Goal: Transaction & Acquisition: Purchase product/service

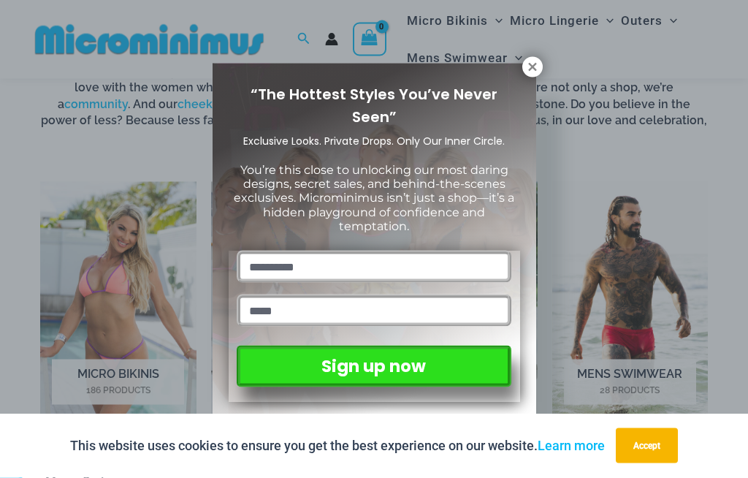
scroll to position [837, 0]
click at [535, 65] on icon at bounding box center [532, 67] width 8 height 8
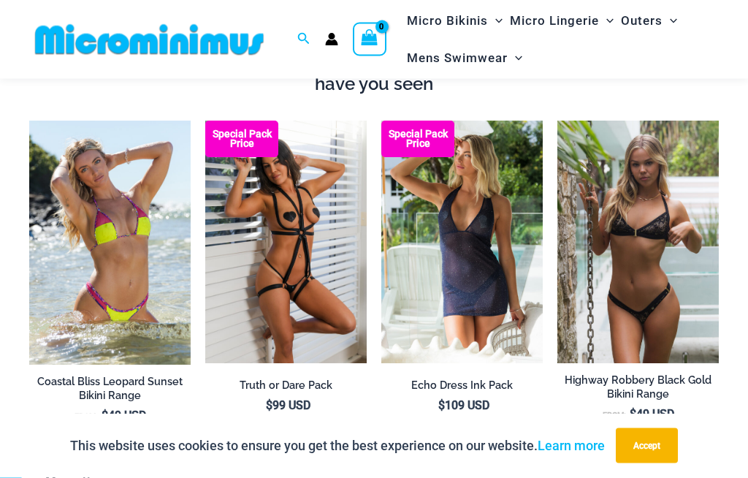
scroll to position [1345, 0]
click at [205, 121] on img at bounding box center [205, 121] width 0 height 0
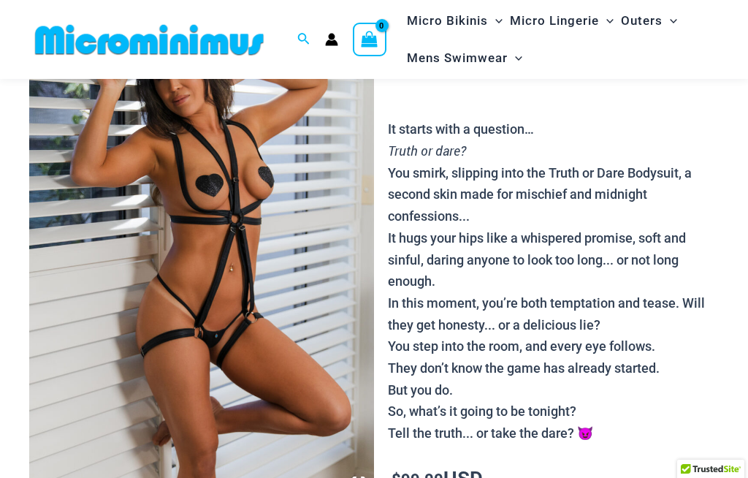
scroll to position [333, 0]
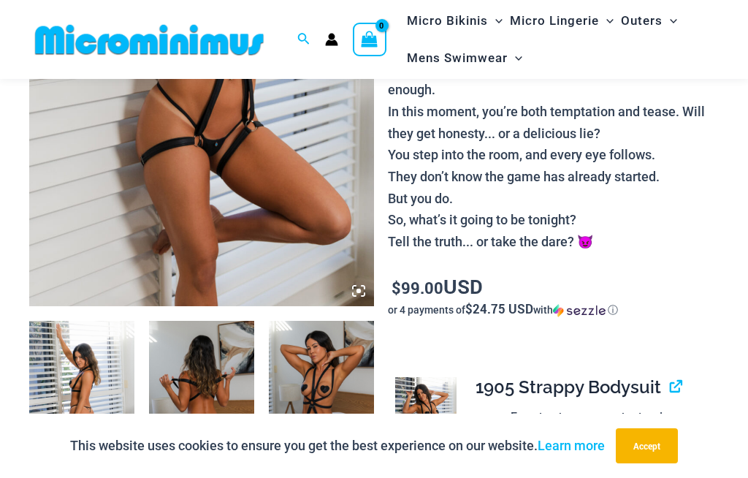
click at [93, 436] on img at bounding box center [81, 400] width 105 height 158
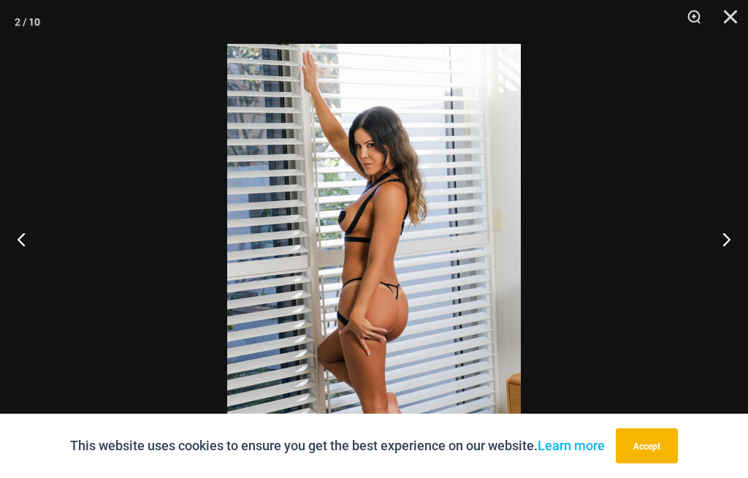
click at [723, 270] on button "Next" at bounding box center [720, 238] width 55 height 73
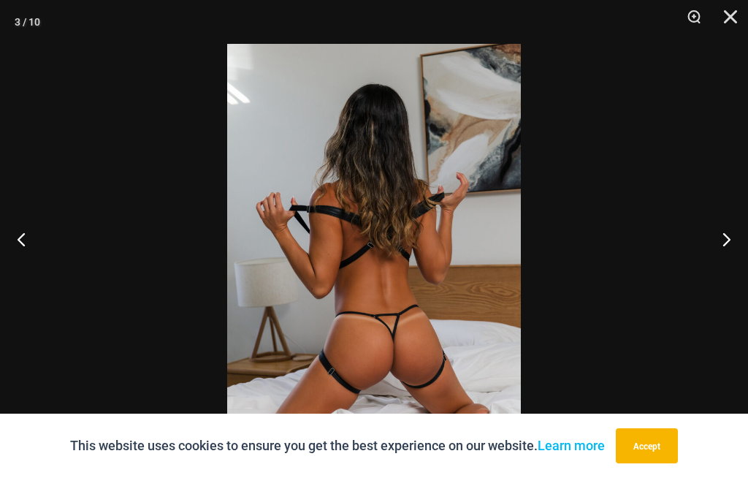
click at [722, 263] on button "Next" at bounding box center [720, 238] width 55 height 73
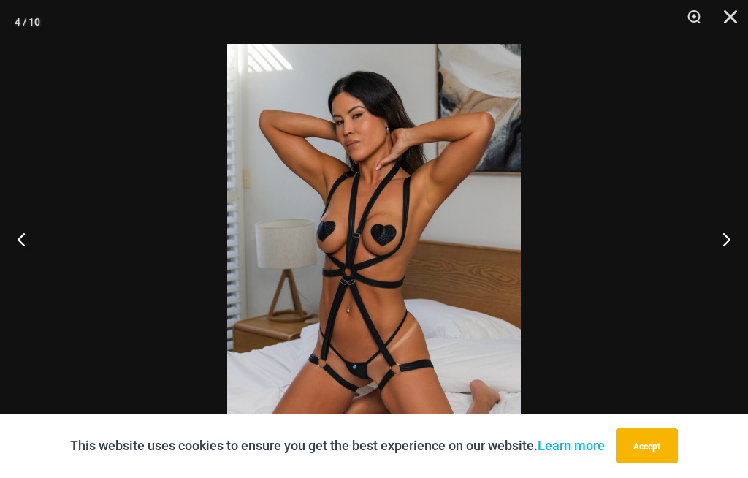
click at [728, 275] on button "Next" at bounding box center [720, 238] width 55 height 73
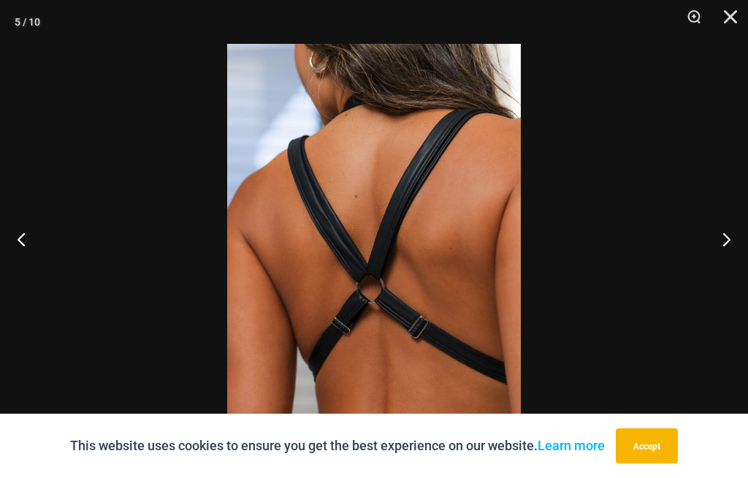
click at [729, 273] on button "Next" at bounding box center [720, 238] width 55 height 73
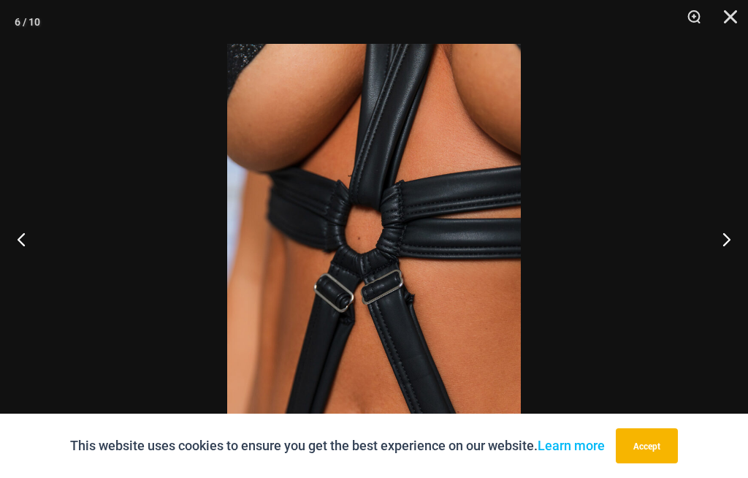
click at [729, 275] on button "Next" at bounding box center [720, 238] width 55 height 73
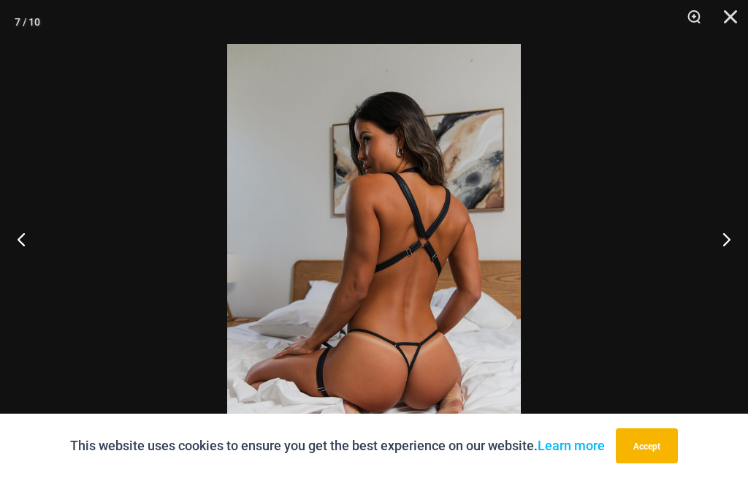
click at [731, 265] on button "Next" at bounding box center [720, 238] width 55 height 73
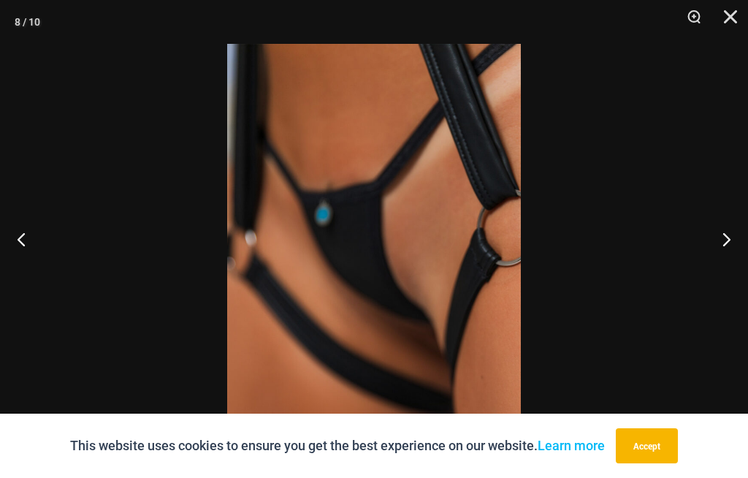
click at [727, 266] on button "Next" at bounding box center [720, 238] width 55 height 73
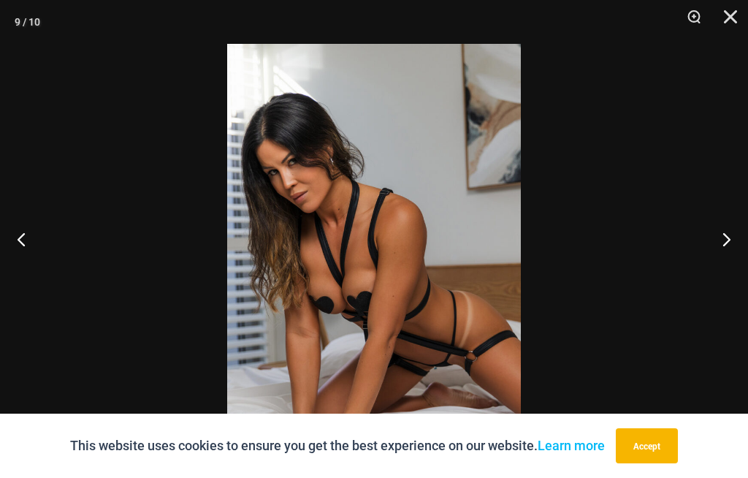
click at [727, 271] on button "Next" at bounding box center [720, 238] width 55 height 73
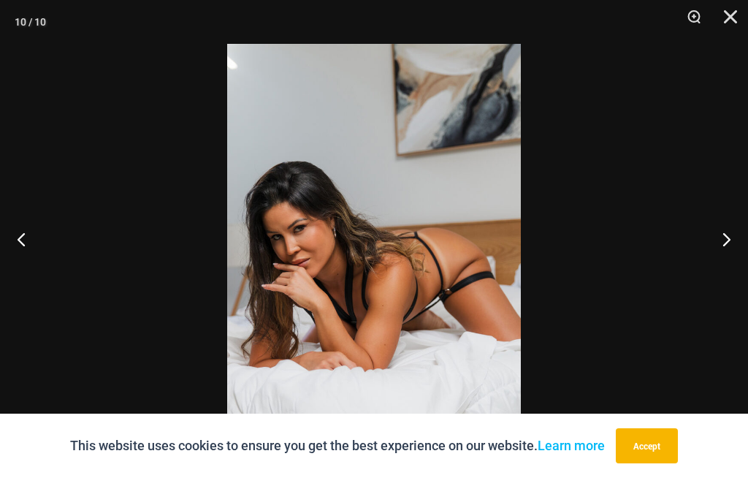
click at [734, 275] on button "Next" at bounding box center [720, 238] width 55 height 73
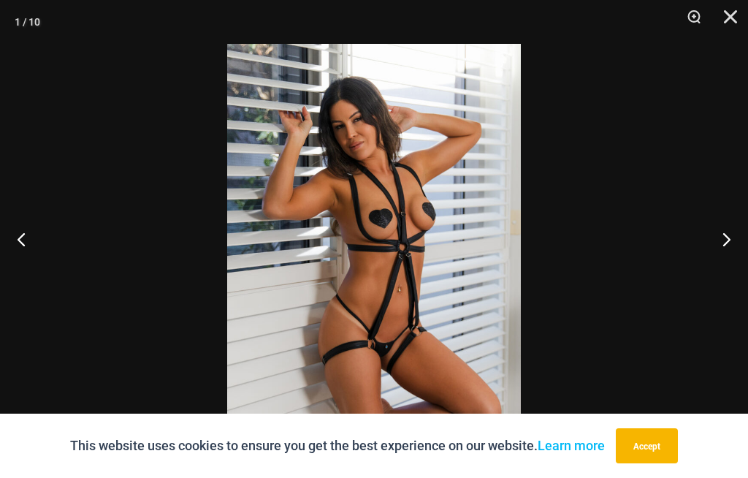
click at [731, 271] on button "Next" at bounding box center [720, 238] width 55 height 73
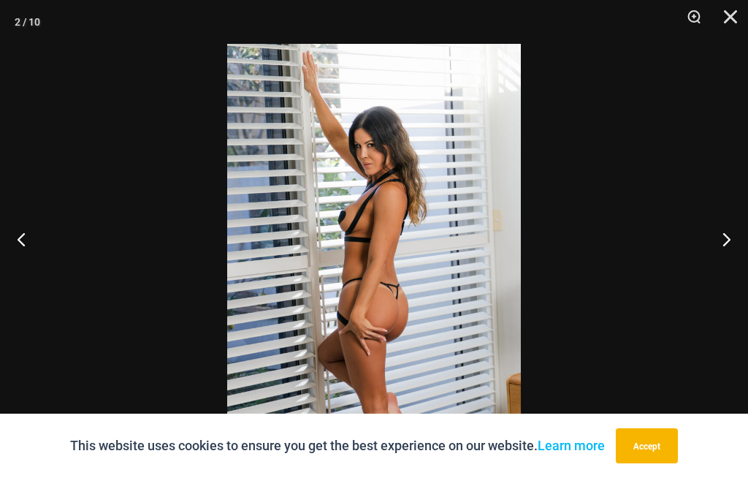
click at [728, 30] on button "Close" at bounding box center [725, 22] width 37 height 44
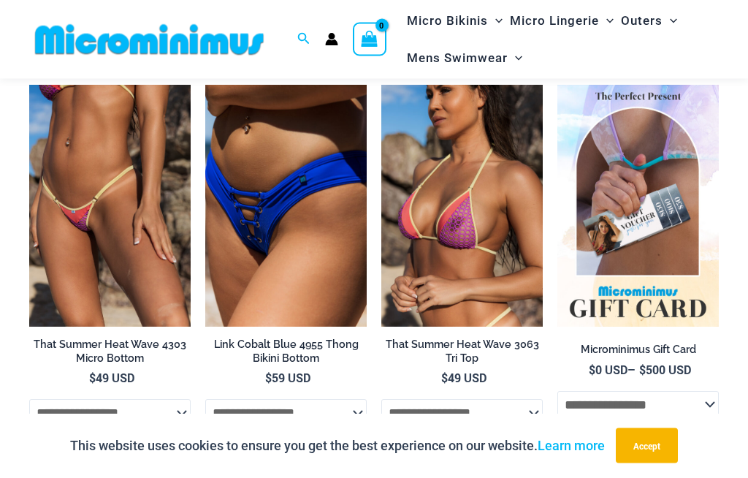
scroll to position [3054, 0]
click at [205, 85] on img at bounding box center [205, 85] width 0 height 0
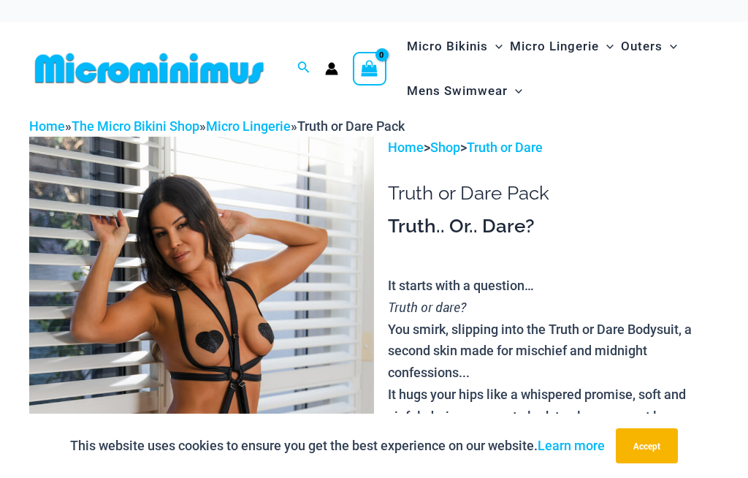
scroll to position [3106, 0]
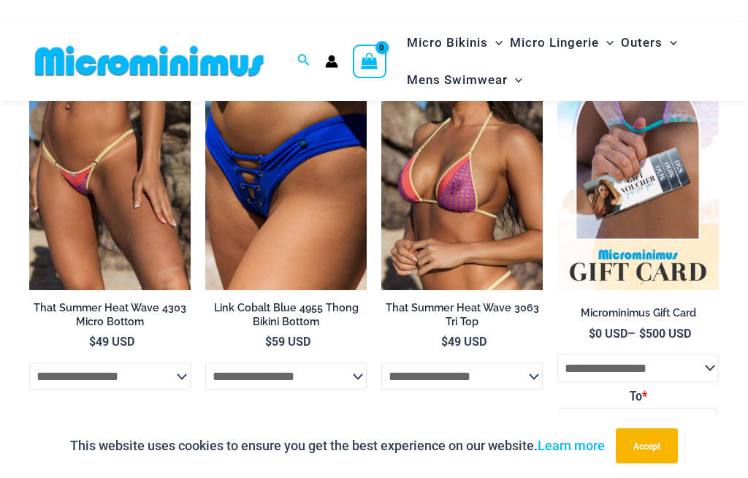
click at [381, 48] on img at bounding box center [381, 48] width 0 height 0
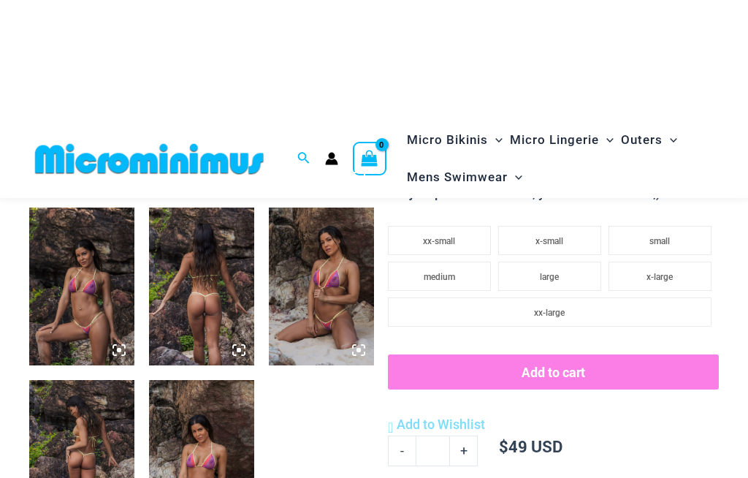
scroll to position [389, 0]
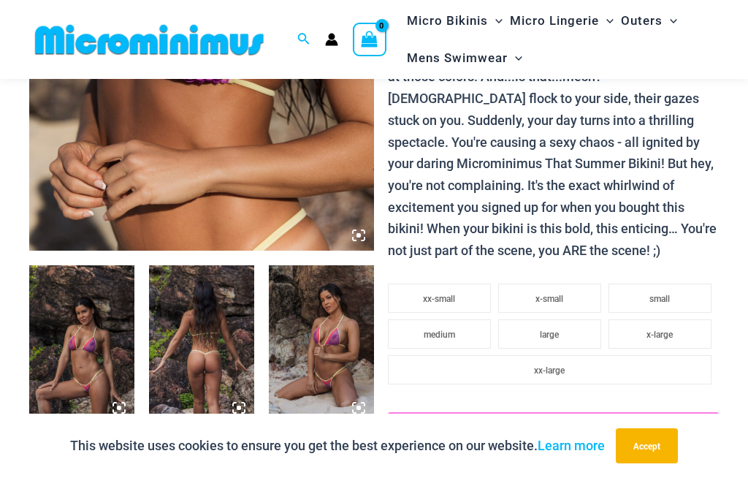
click at [322, 361] on img at bounding box center [321, 344] width 105 height 158
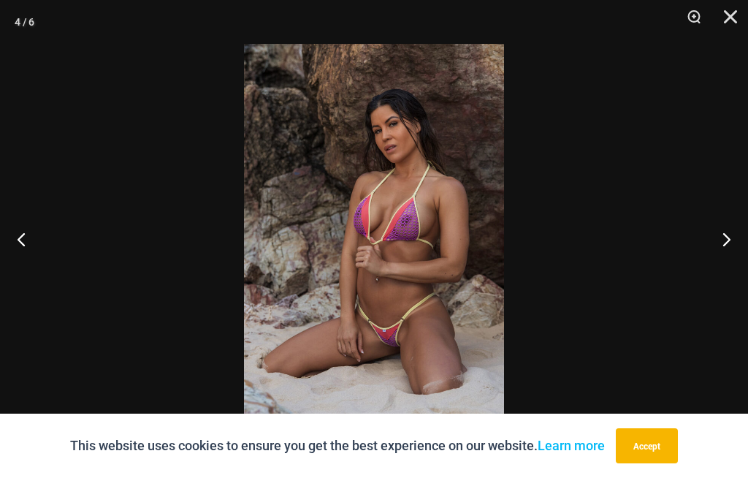
click at [722, 252] on button "Next" at bounding box center [720, 238] width 55 height 73
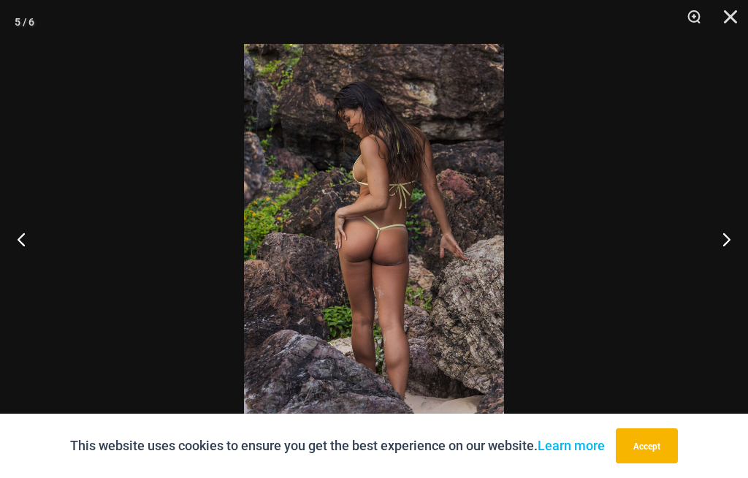
click at [729, 244] on button "Next" at bounding box center [720, 238] width 55 height 73
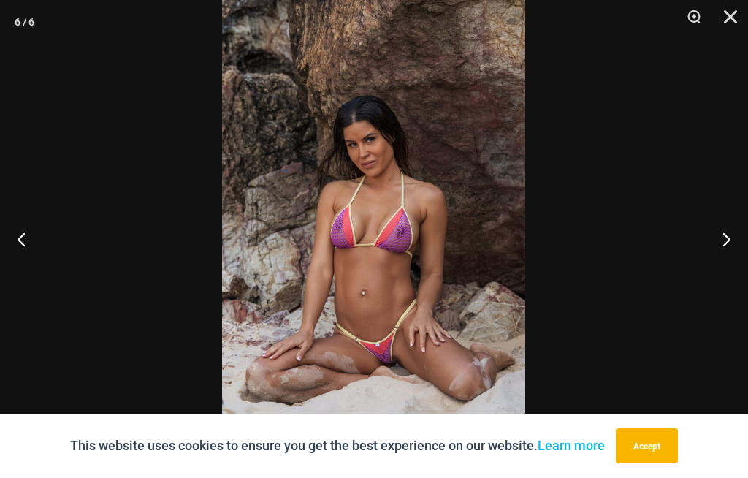
click at [28, 241] on button "Previous" at bounding box center [27, 238] width 55 height 73
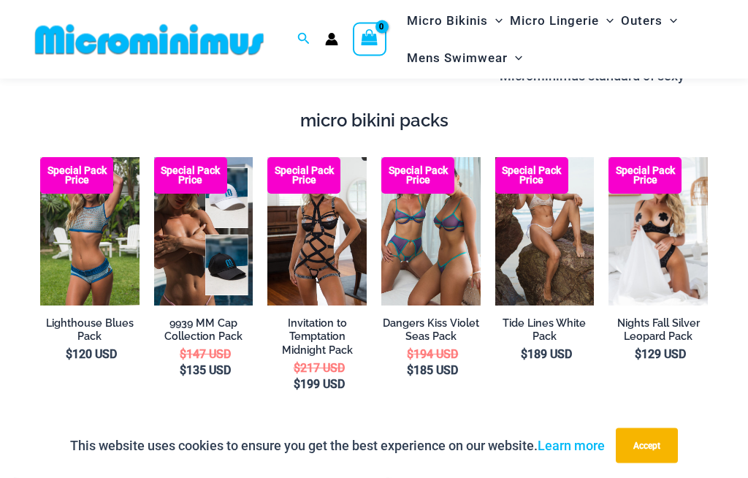
scroll to position [2160, 0]
click at [40, 157] on img at bounding box center [40, 157] width 0 height 0
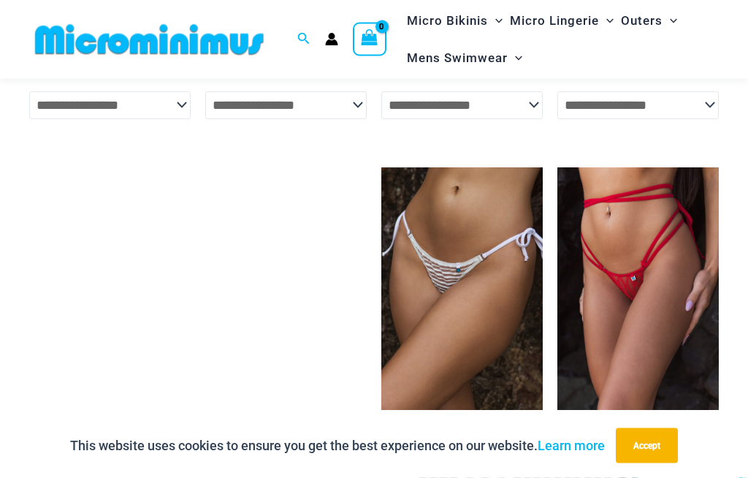
scroll to position [3754, 0]
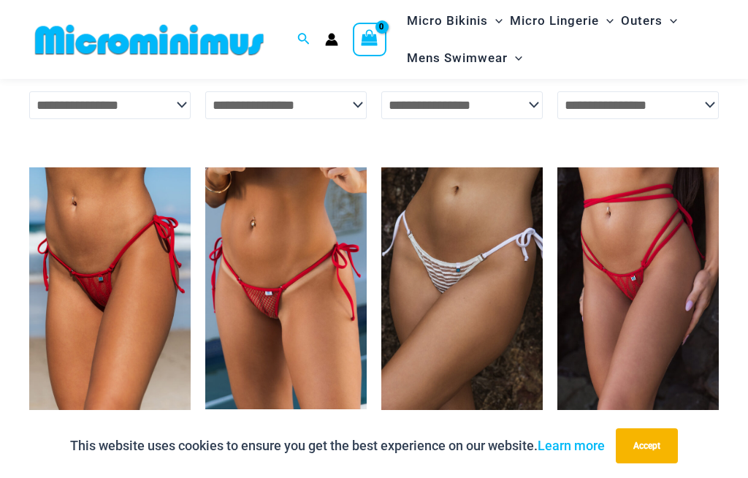
click at [205, 167] on img at bounding box center [205, 167] width 0 height 0
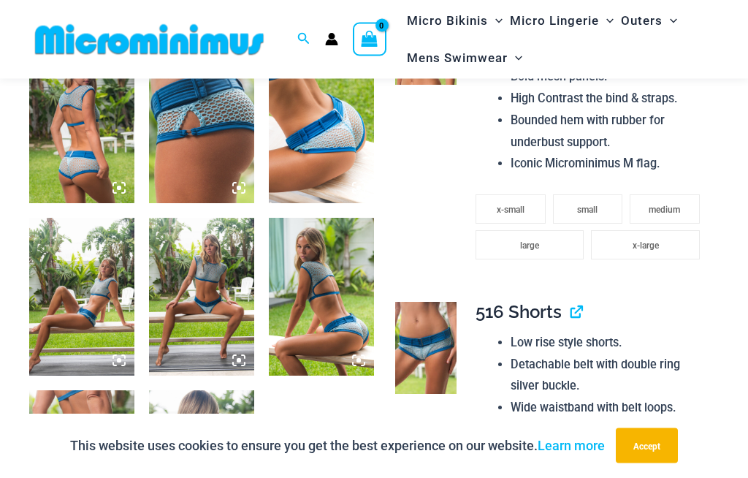
scroll to position [609, 0]
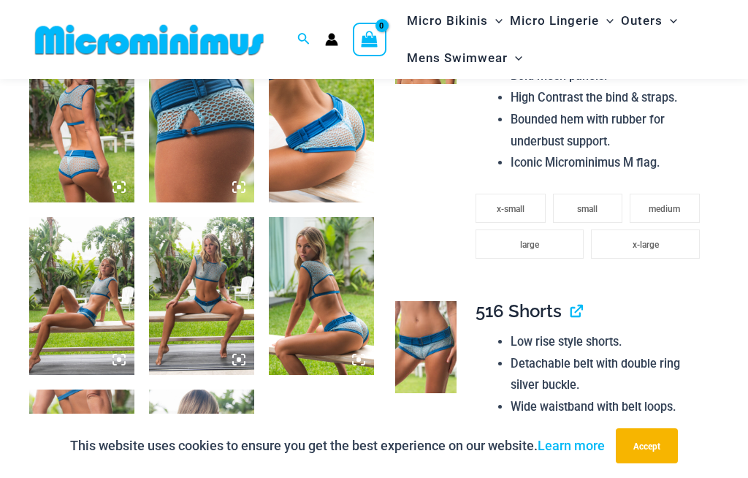
click at [229, 331] on img at bounding box center [201, 296] width 105 height 158
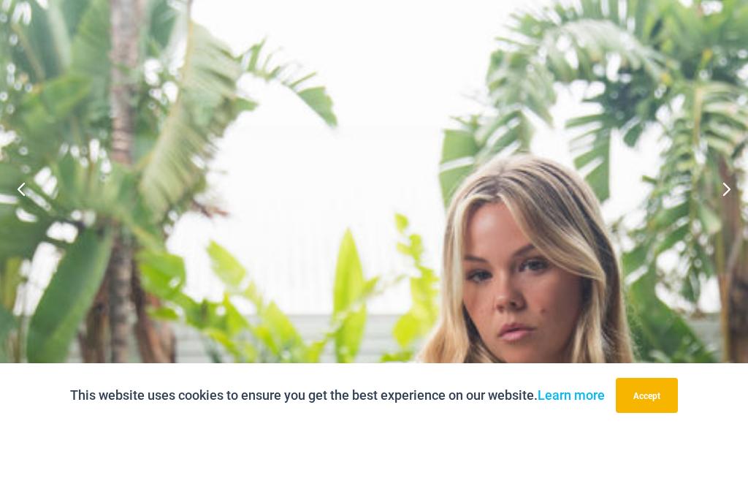
scroll to position [660, 0]
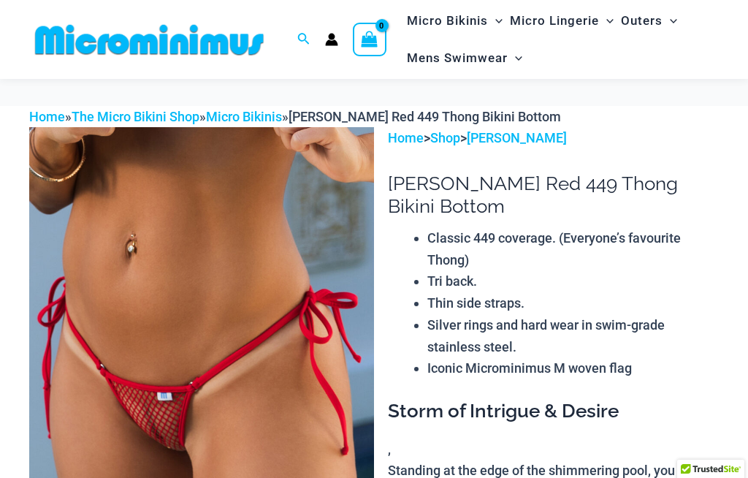
scroll to position [413, 0]
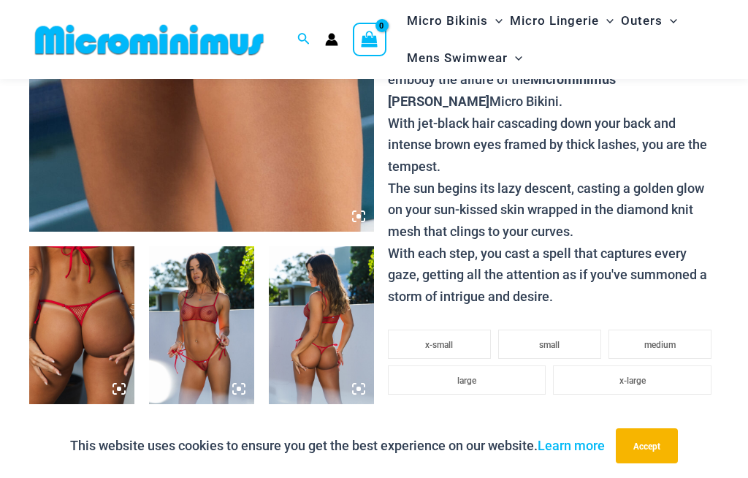
click at [227, 354] on img at bounding box center [201, 325] width 105 height 158
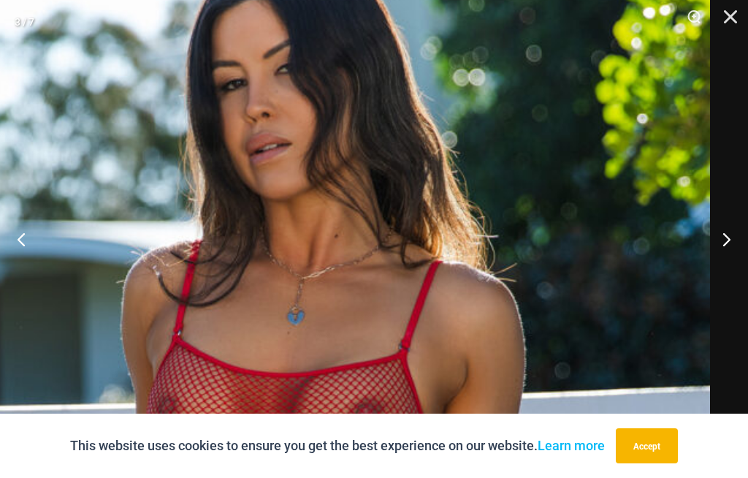
click at [734, 17] on button "Close" at bounding box center [725, 22] width 37 height 44
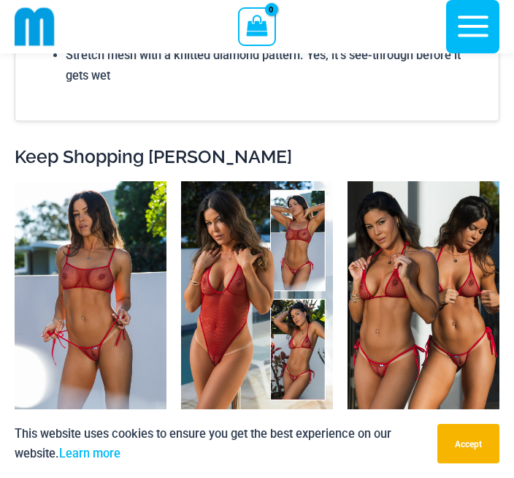
scroll to position [2294, 0]
